Goal: Navigation & Orientation: Find specific page/section

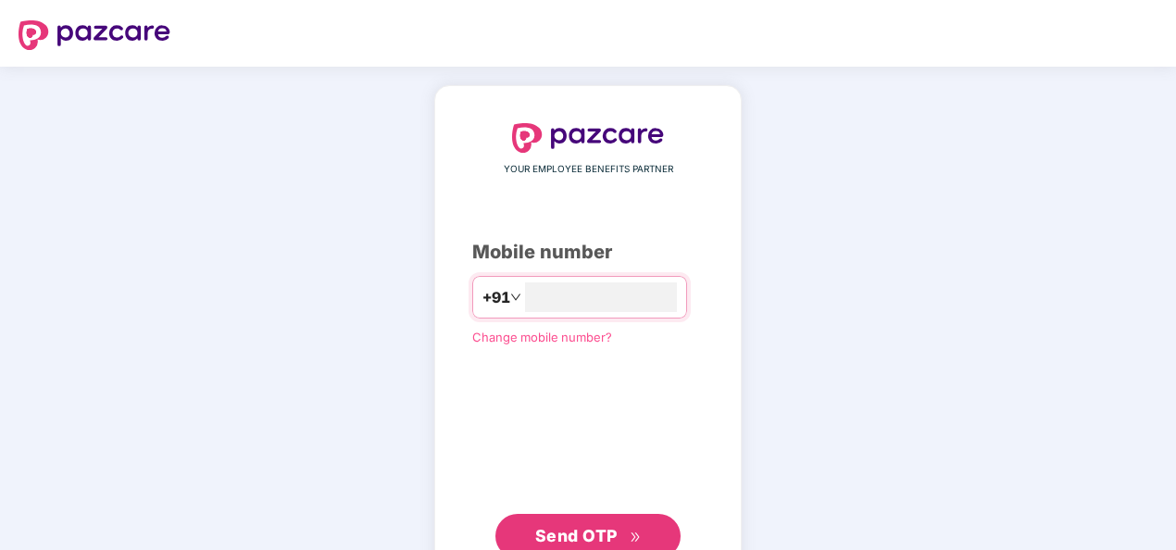
type input "**********"
click at [699, 191] on div "**********" at bounding box center [587, 340] width 231 height 435
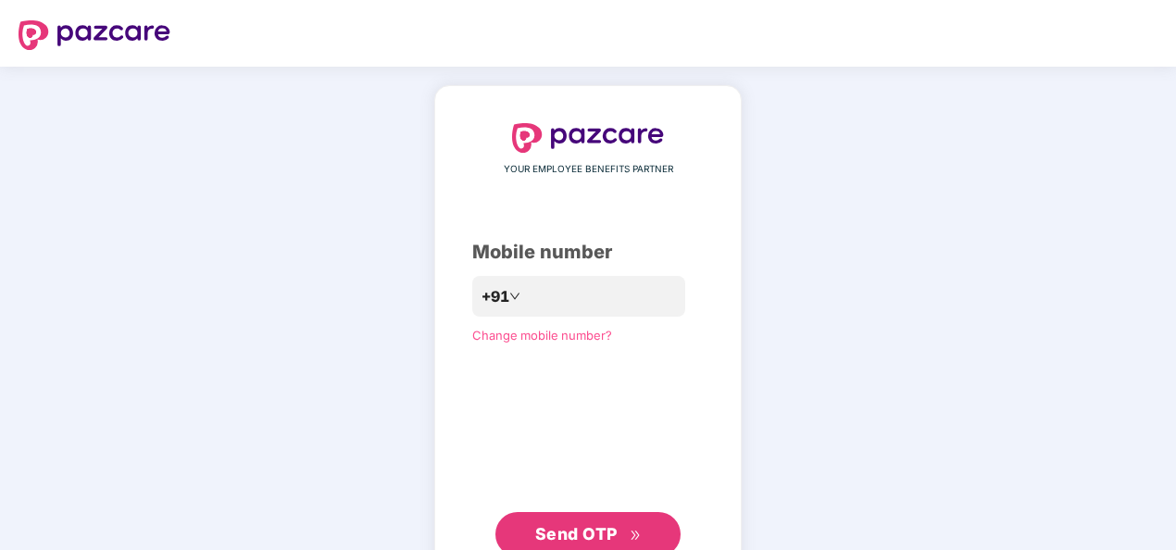
click at [614, 524] on span "Send OTP" at bounding box center [576, 533] width 82 height 19
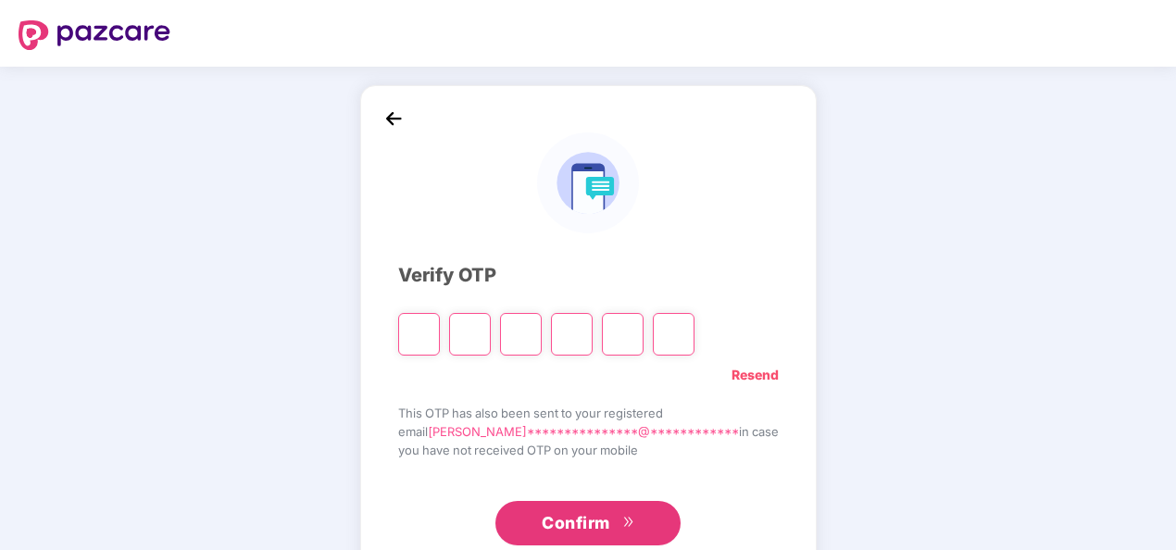
type input "*"
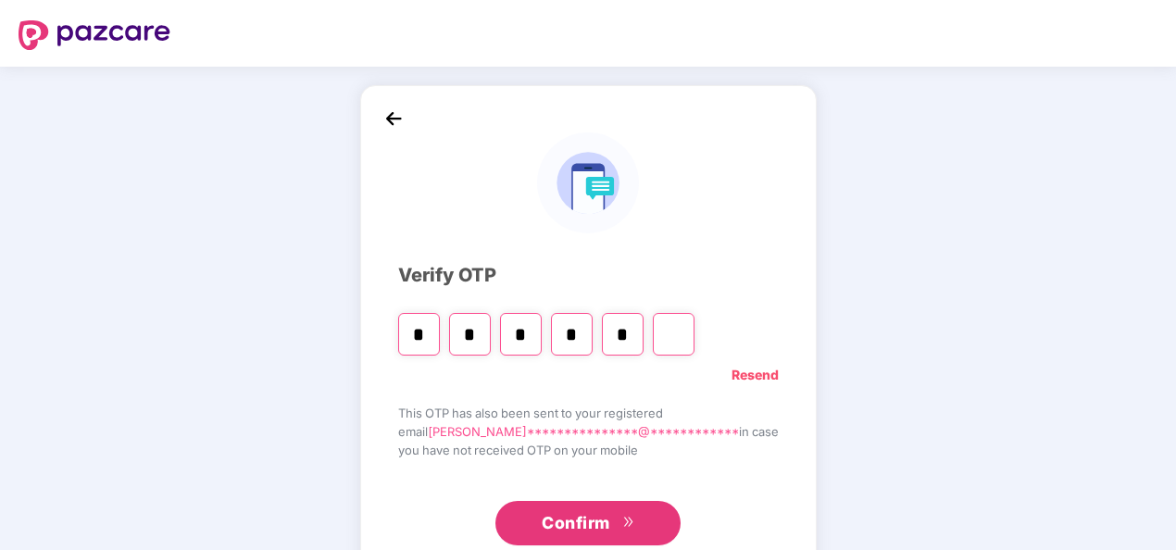
type input "*"
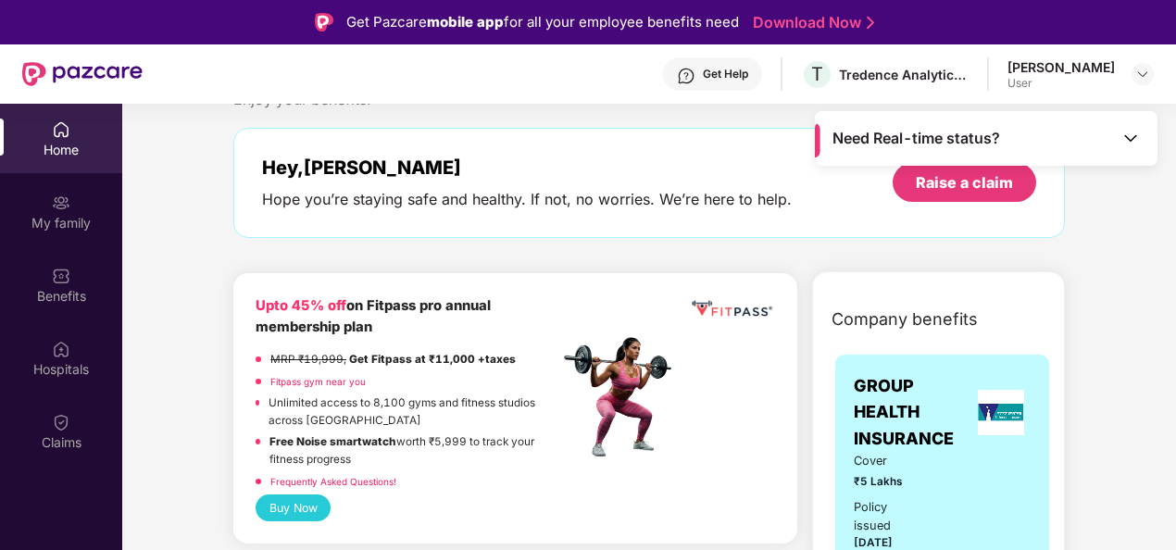
scroll to position [93, 0]
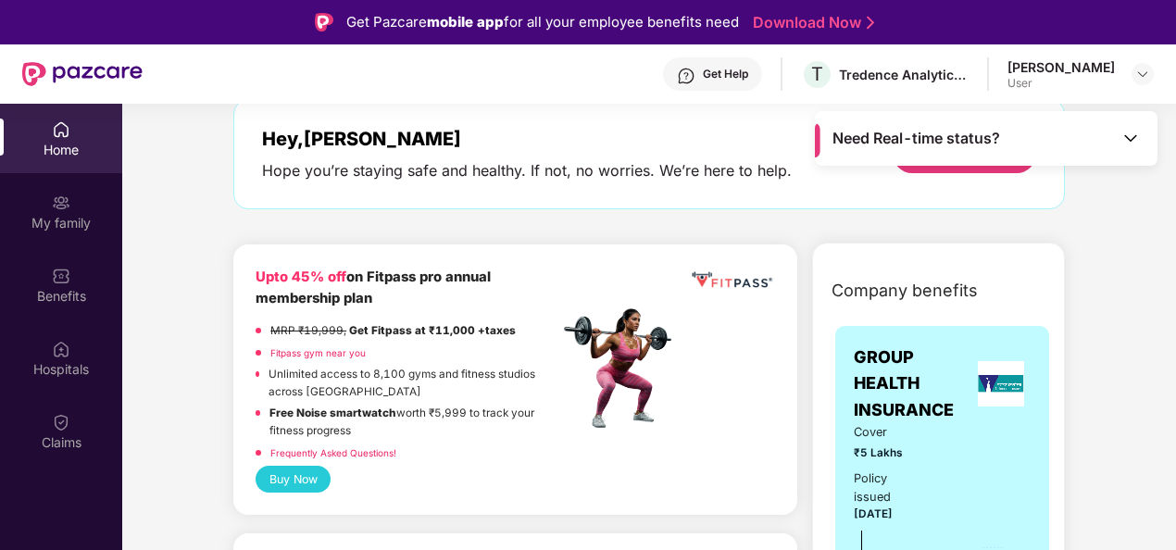
click at [1129, 138] on img at bounding box center [1130, 138] width 19 height 19
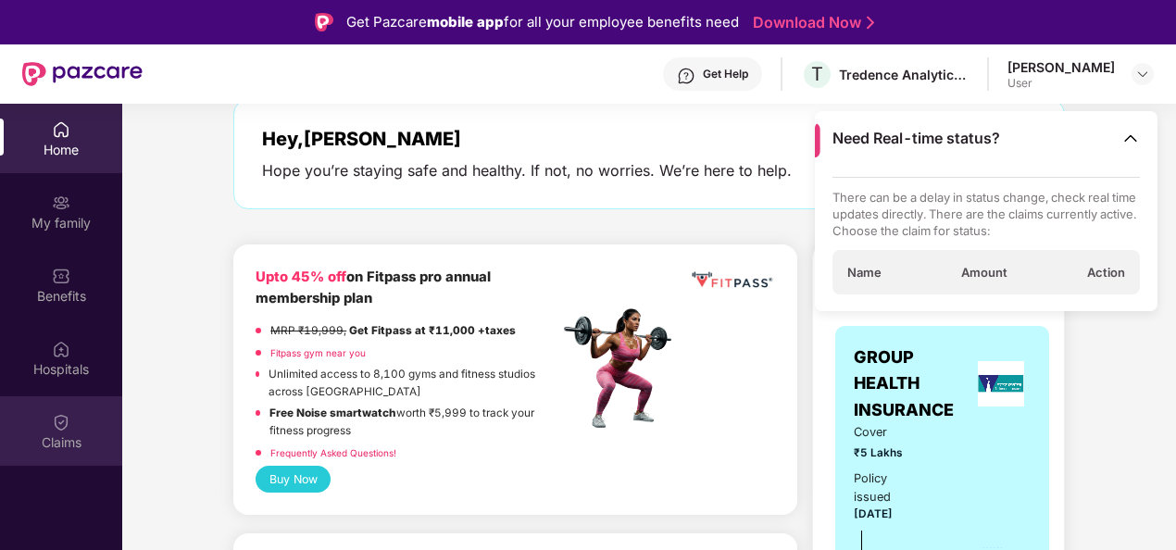
click at [66, 417] on img at bounding box center [61, 422] width 19 height 19
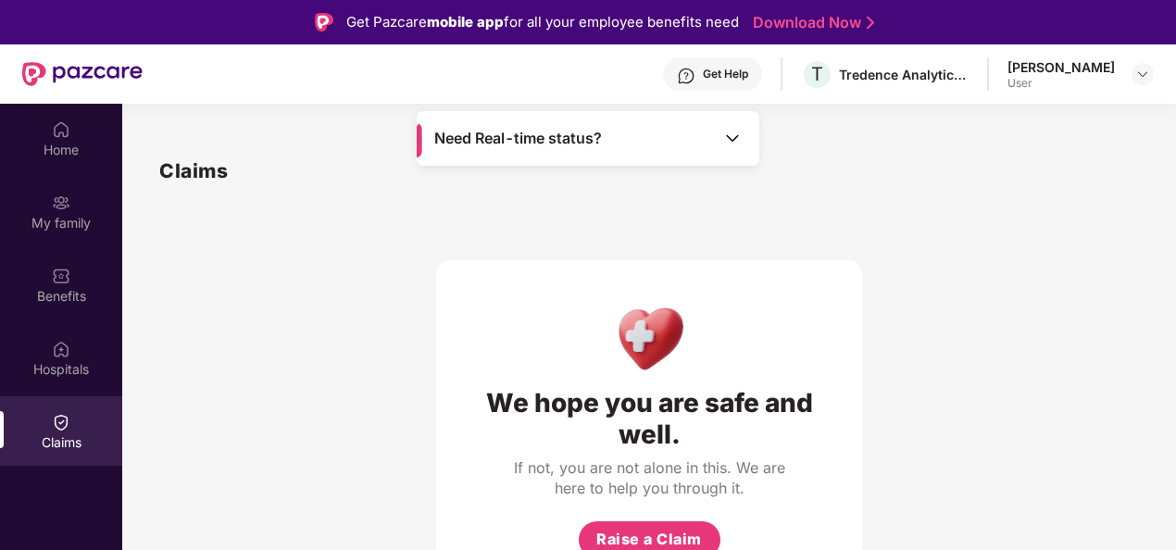
click at [737, 141] on img at bounding box center [732, 138] width 19 height 19
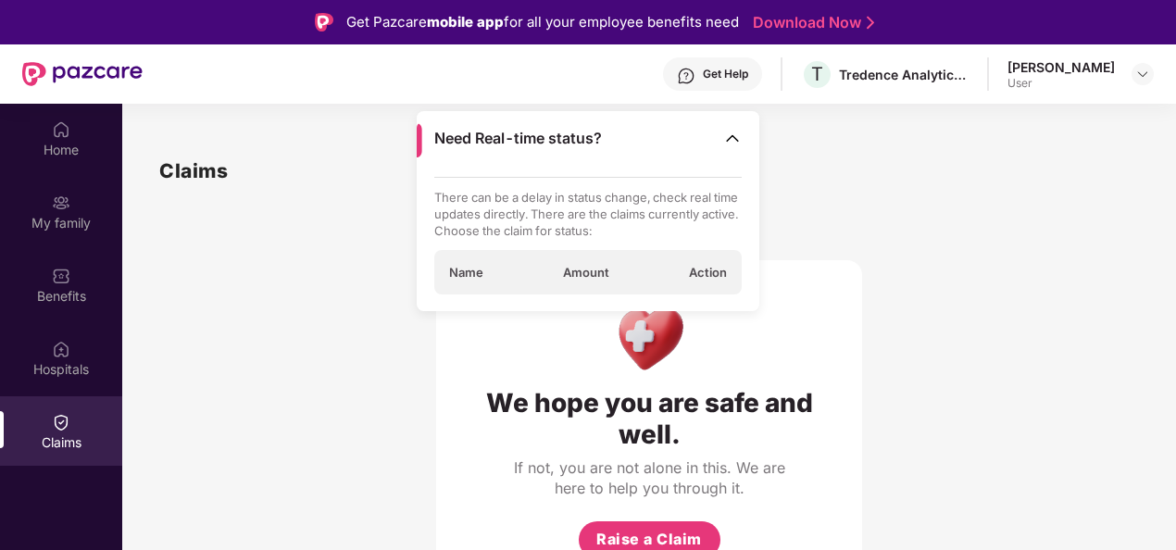
scroll to position [93, 0]
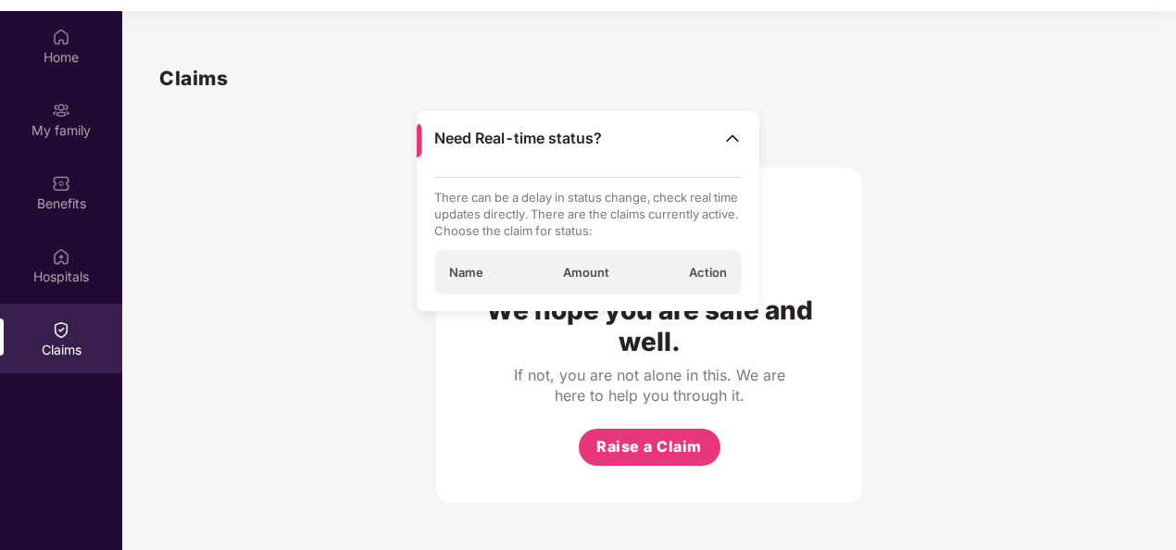
click at [579, 267] on span "Amount" at bounding box center [586, 272] width 46 height 17
click at [459, 272] on span "Name" at bounding box center [466, 272] width 34 height 17
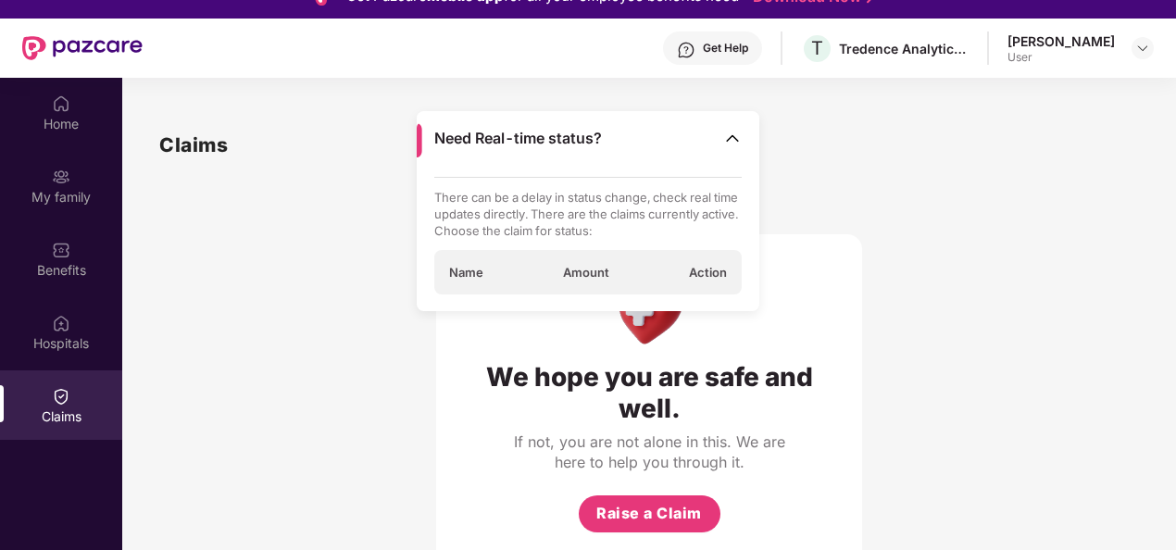
scroll to position [0, 0]
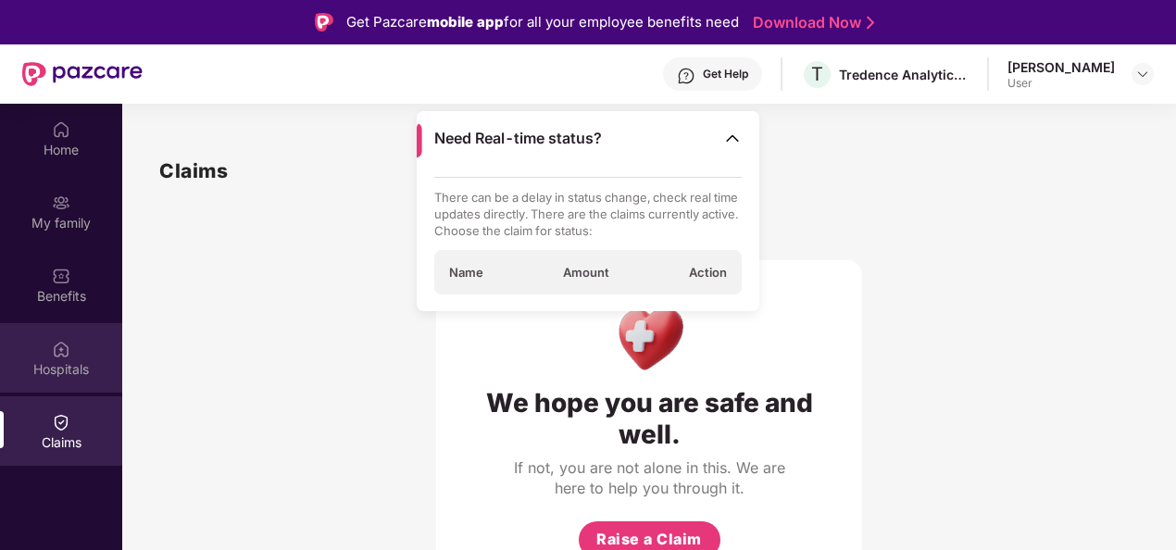
click at [55, 363] on div "Hospitals" at bounding box center [61, 369] width 122 height 19
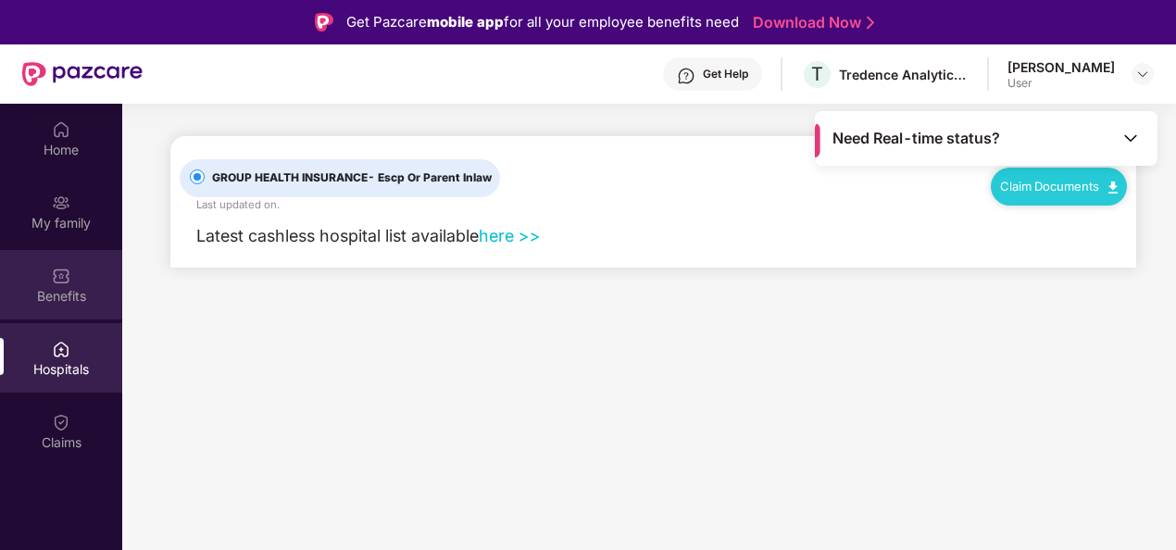
click at [80, 311] on div "Benefits" at bounding box center [61, 284] width 122 height 69
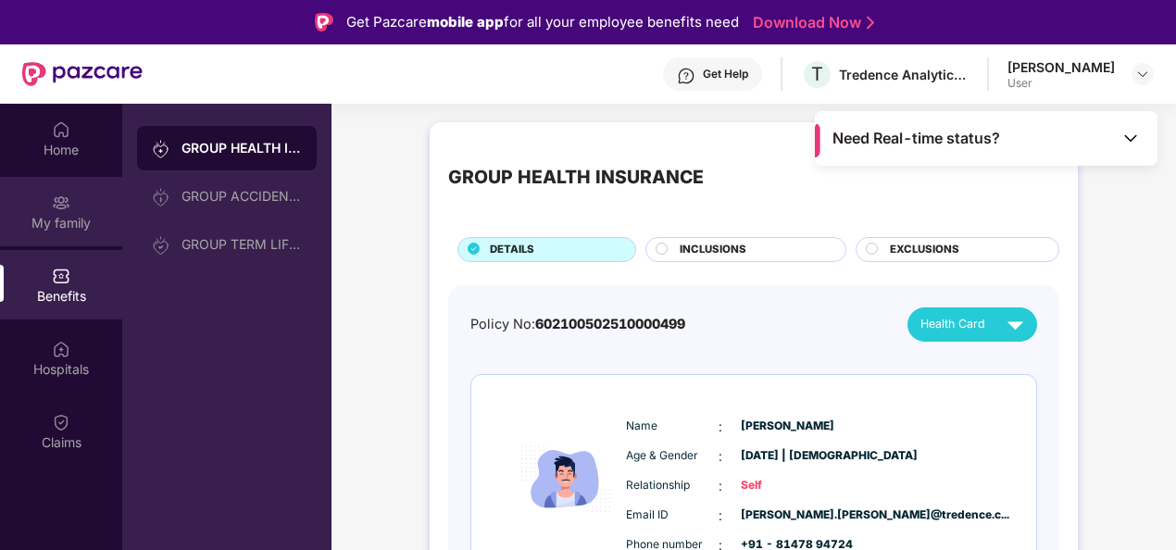
click at [78, 222] on div "My family" at bounding box center [61, 223] width 122 height 19
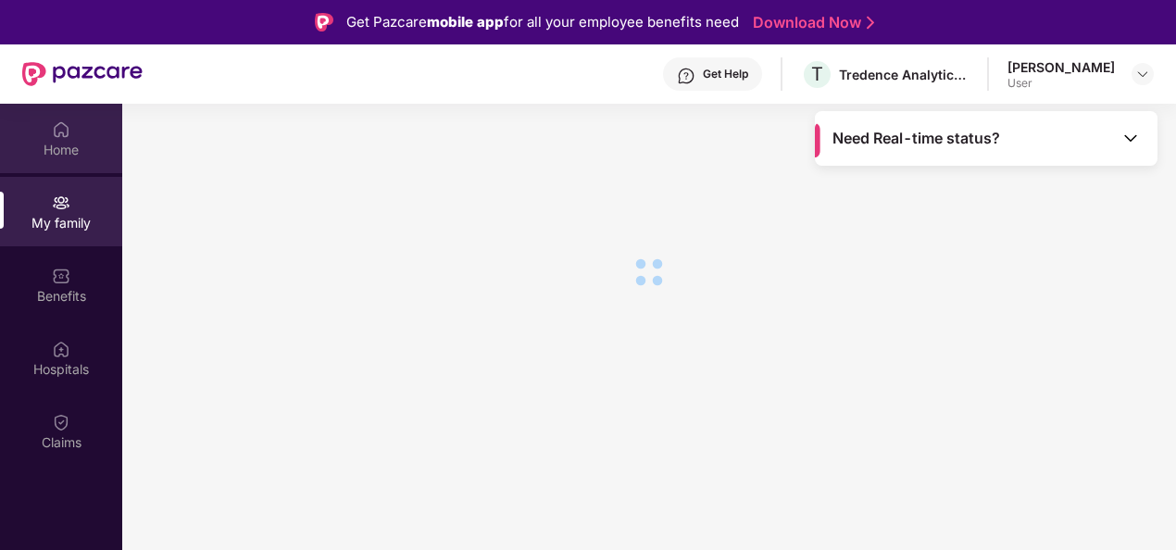
click at [78, 157] on div "Home" at bounding box center [61, 150] width 122 height 19
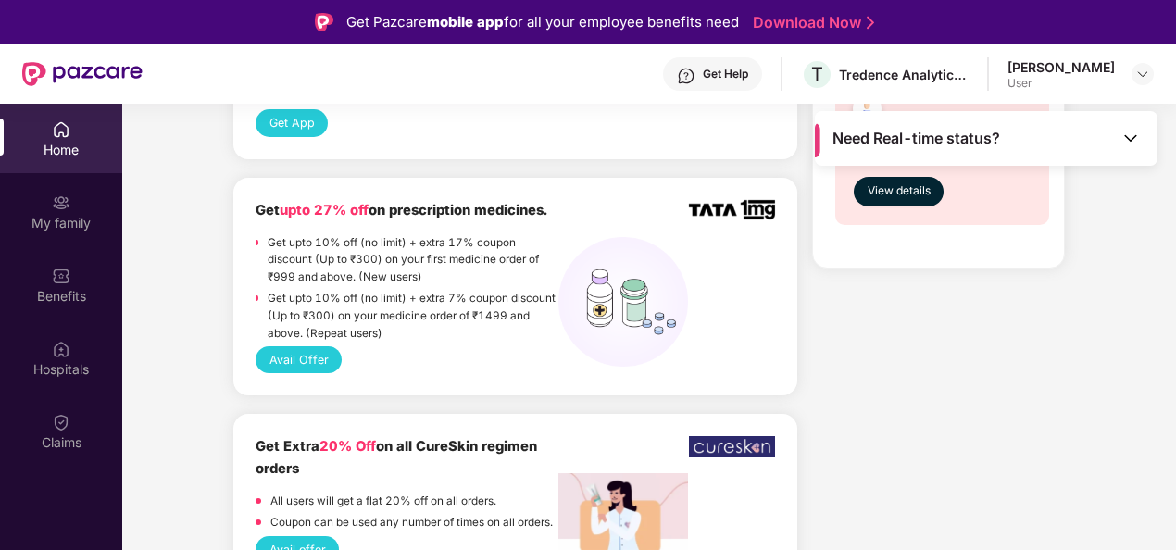
scroll to position [1389, 0]
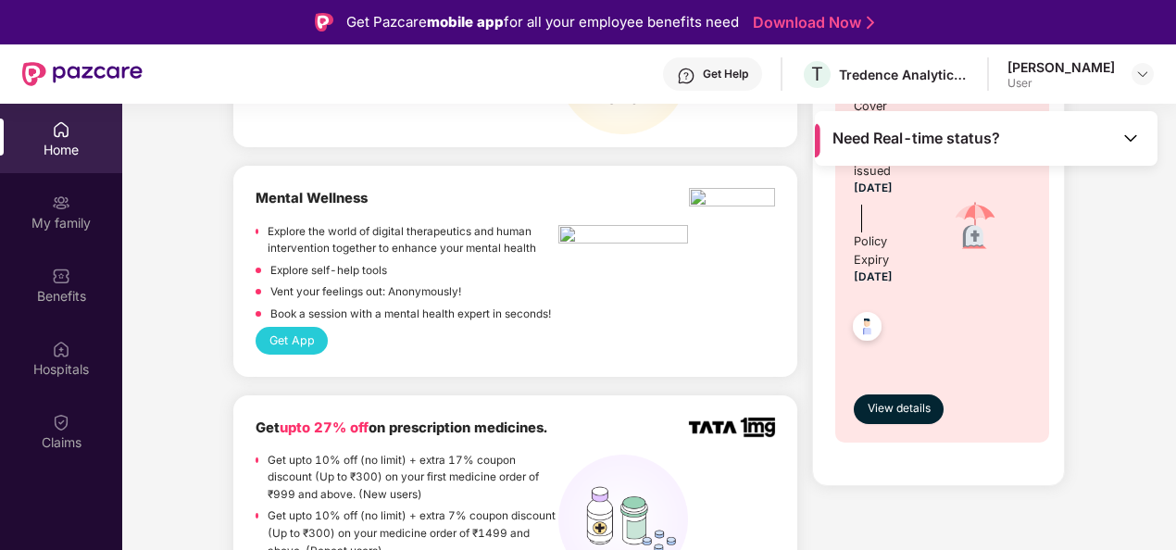
click at [1137, 137] on img at bounding box center [1130, 138] width 19 height 19
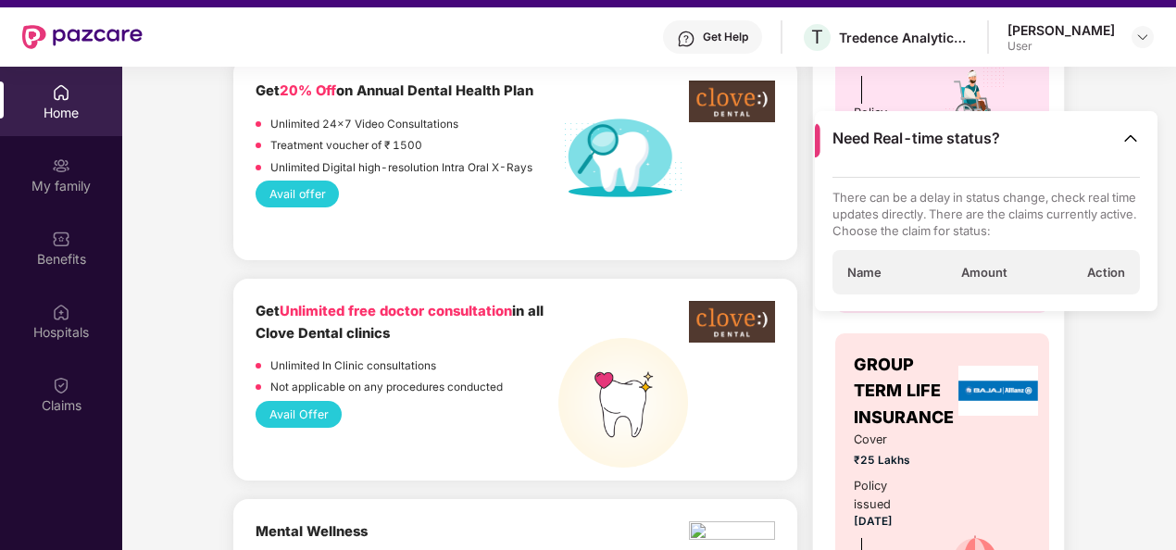
scroll to position [0, 0]
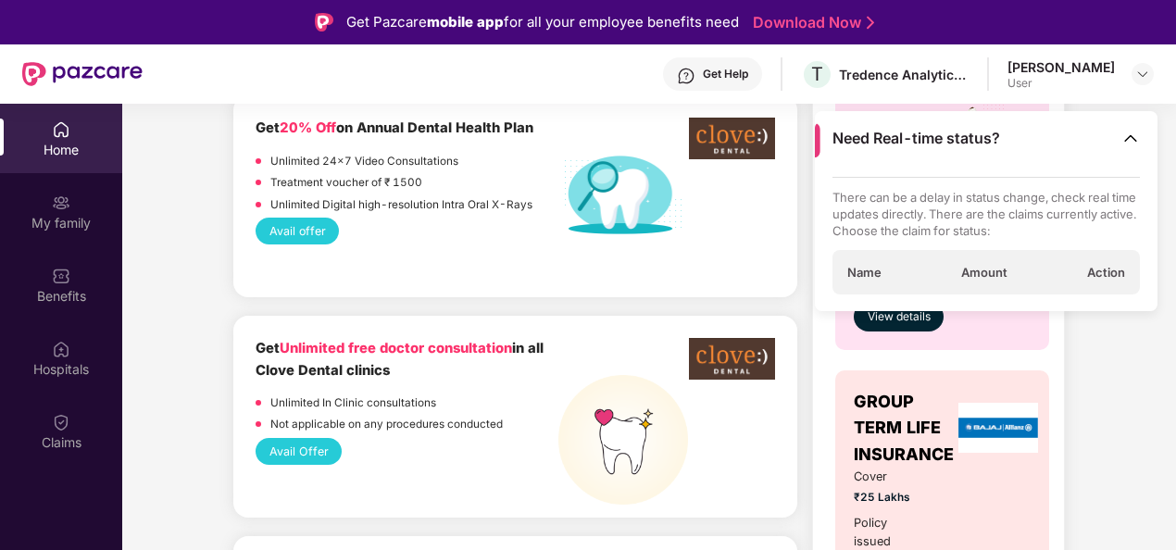
click at [1133, 143] on img at bounding box center [1130, 138] width 19 height 19
